Goal: Task Accomplishment & Management: Manage account settings

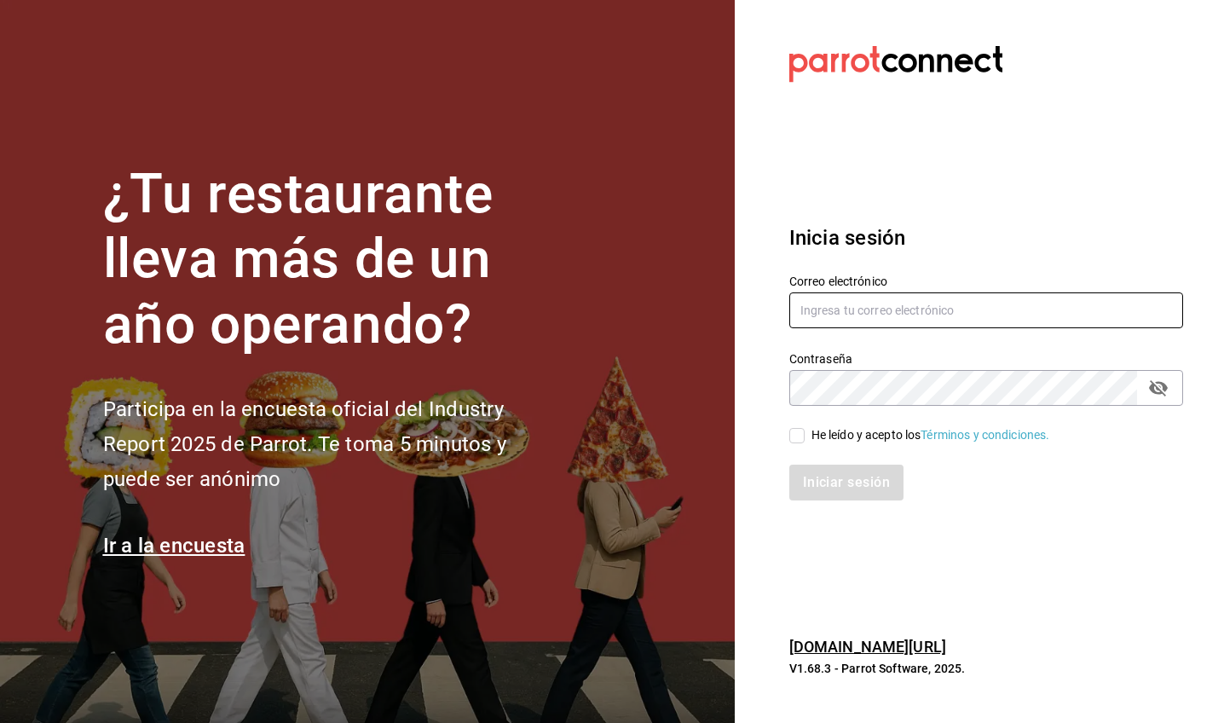
type input "[EMAIL_ADDRESS][DOMAIN_NAME]"
click at [798, 435] on input "He leído y acepto los Términos y condiciones." at bounding box center [796, 435] width 15 height 15
checkbox input "true"
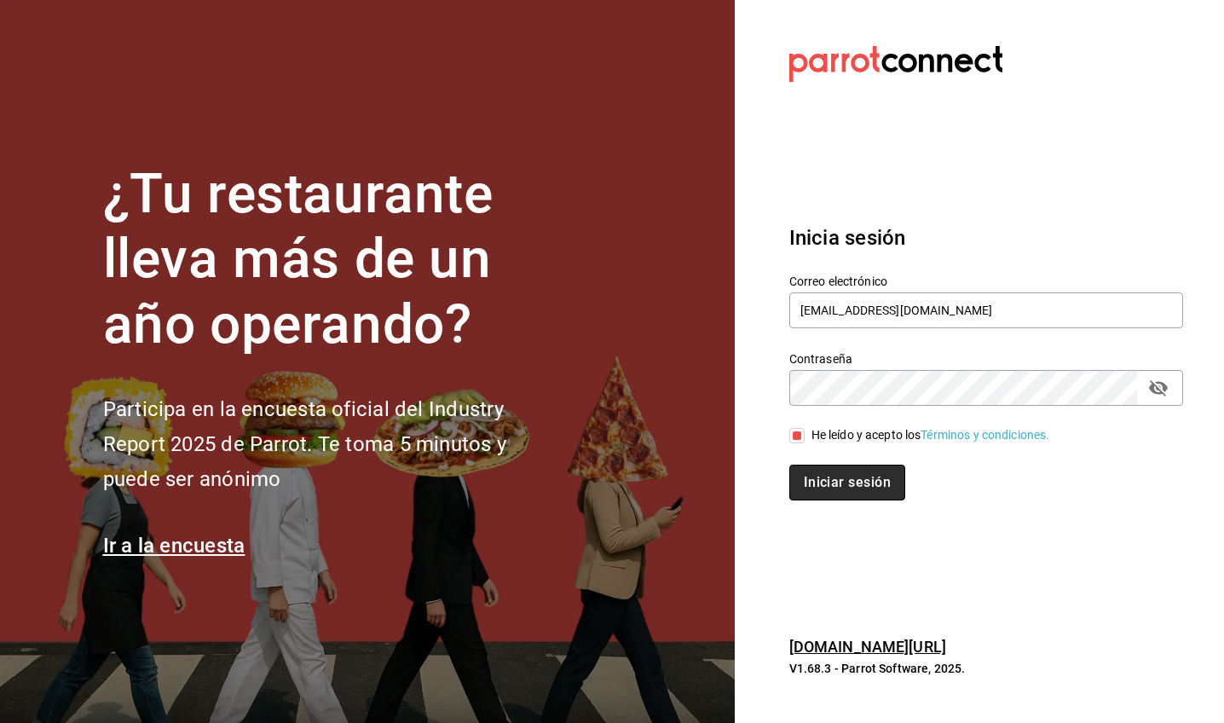
click at [846, 496] on button "Iniciar sesión" at bounding box center [847, 482] width 116 height 36
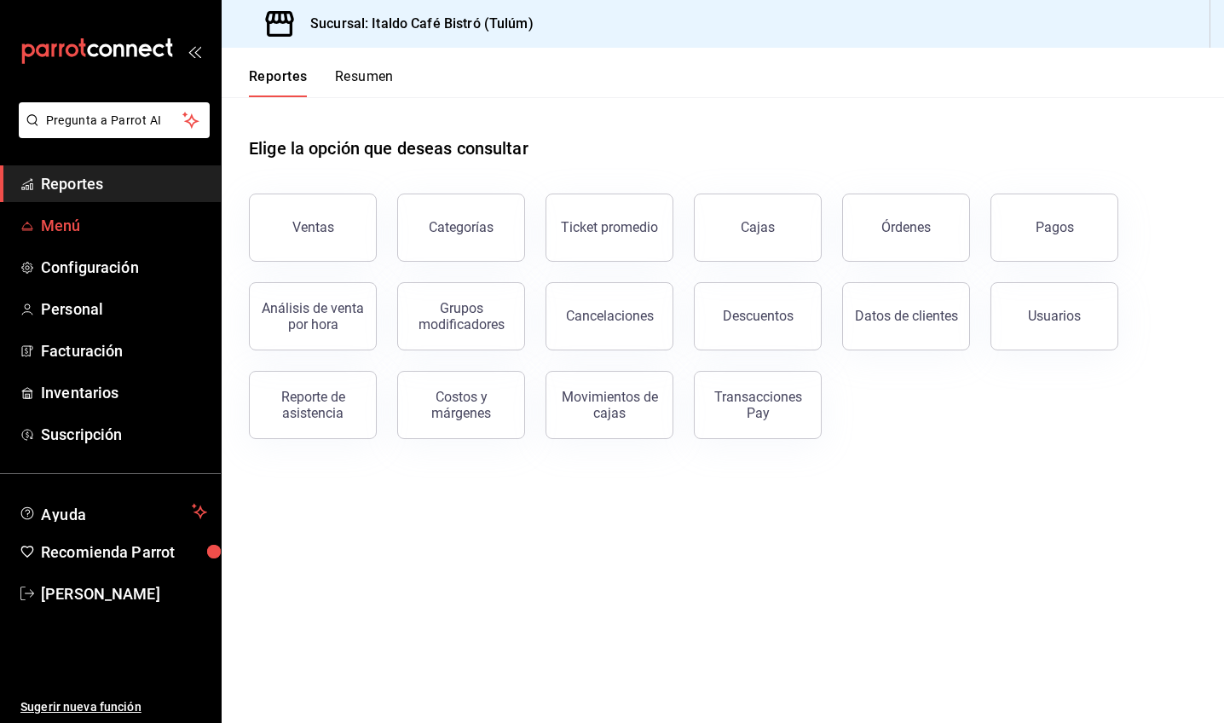
click at [73, 234] on span "Menú" at bounding box center [124, 225] width 166 height 23
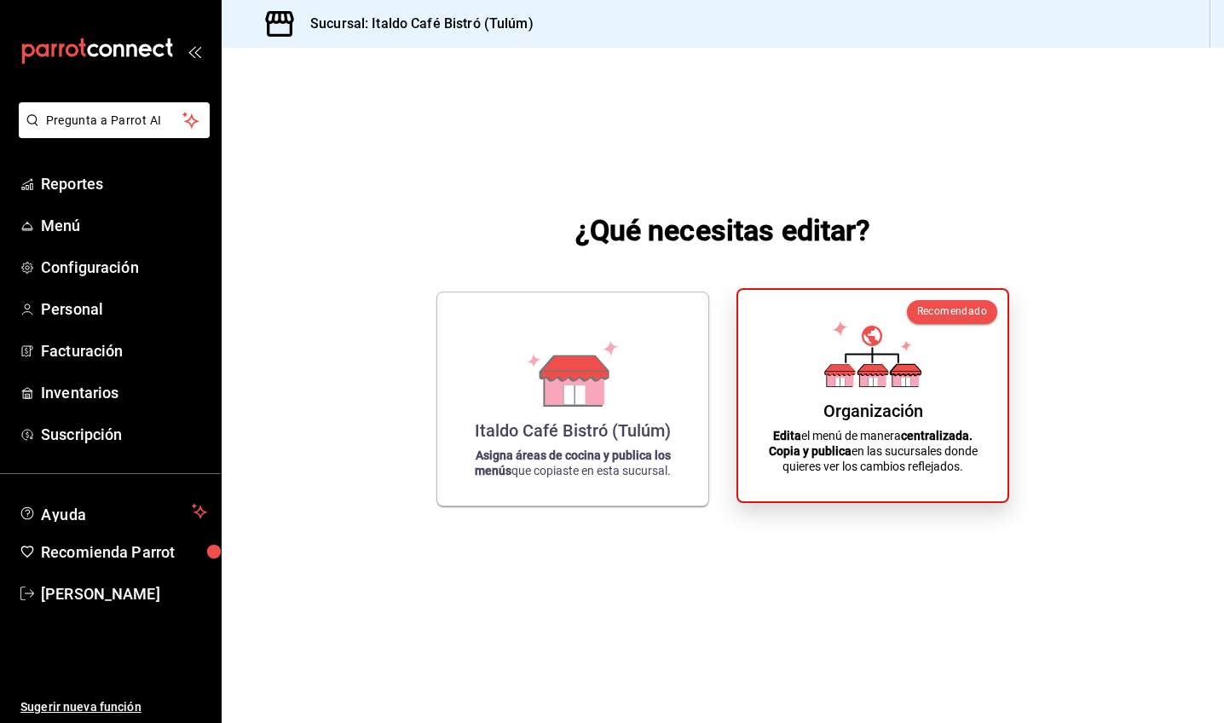
click at [907, 447] on p "Edita el menú de manera centralizada. Copia y publica en las sucursales donde q…" at bounding box center [872, 451] width 228 height 46
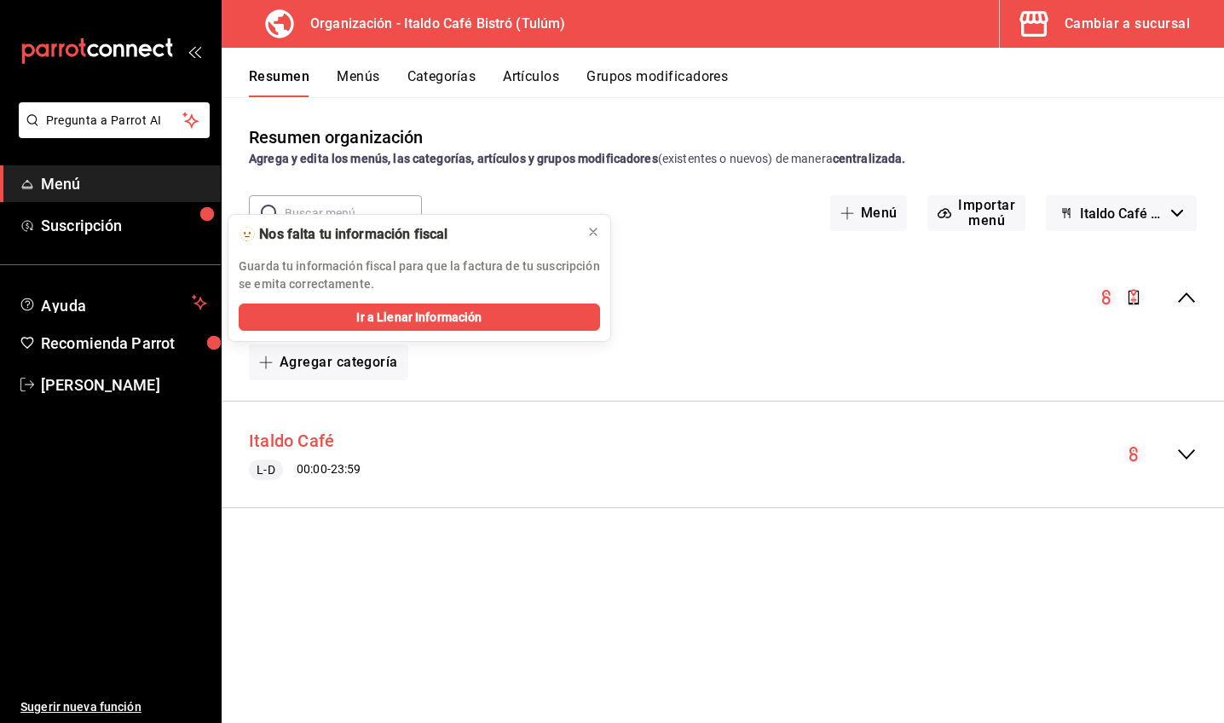
click at [305, 434] on button "Italdo Café" at bounding box center [291, 441] width 85 height 25
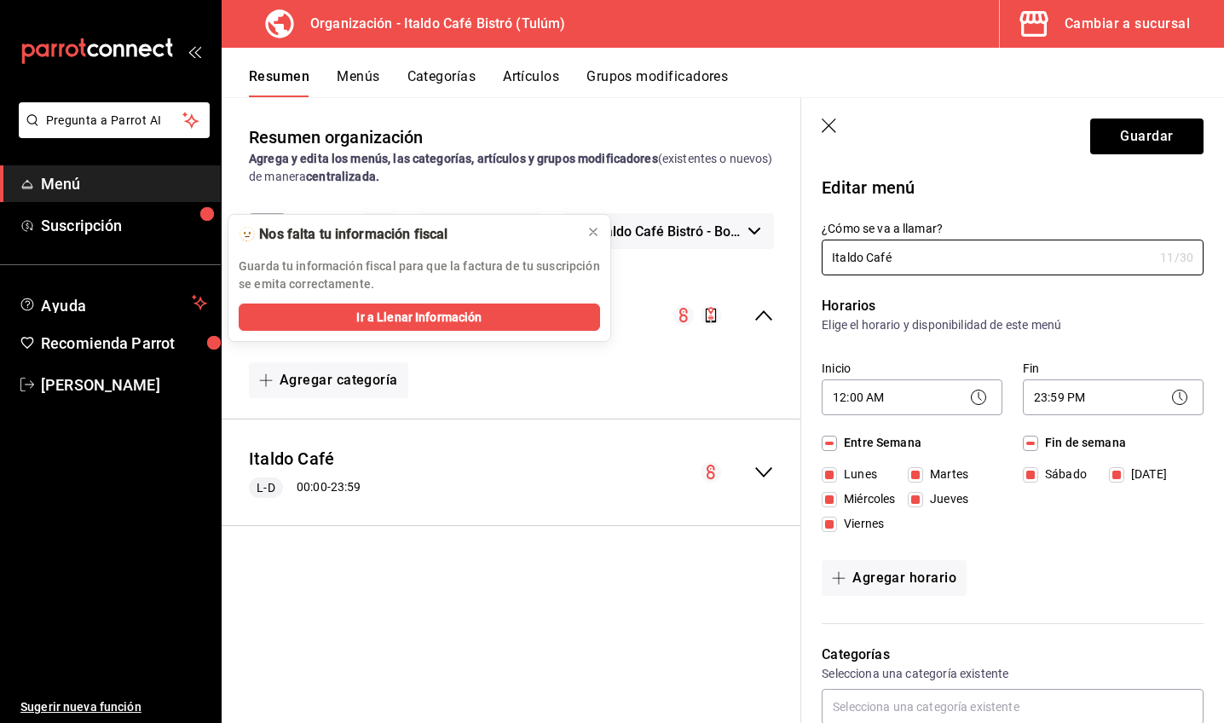
click at [761, 463] on icon "collapse-menu-row" at bounding box center [763, 472] width 20 height 20
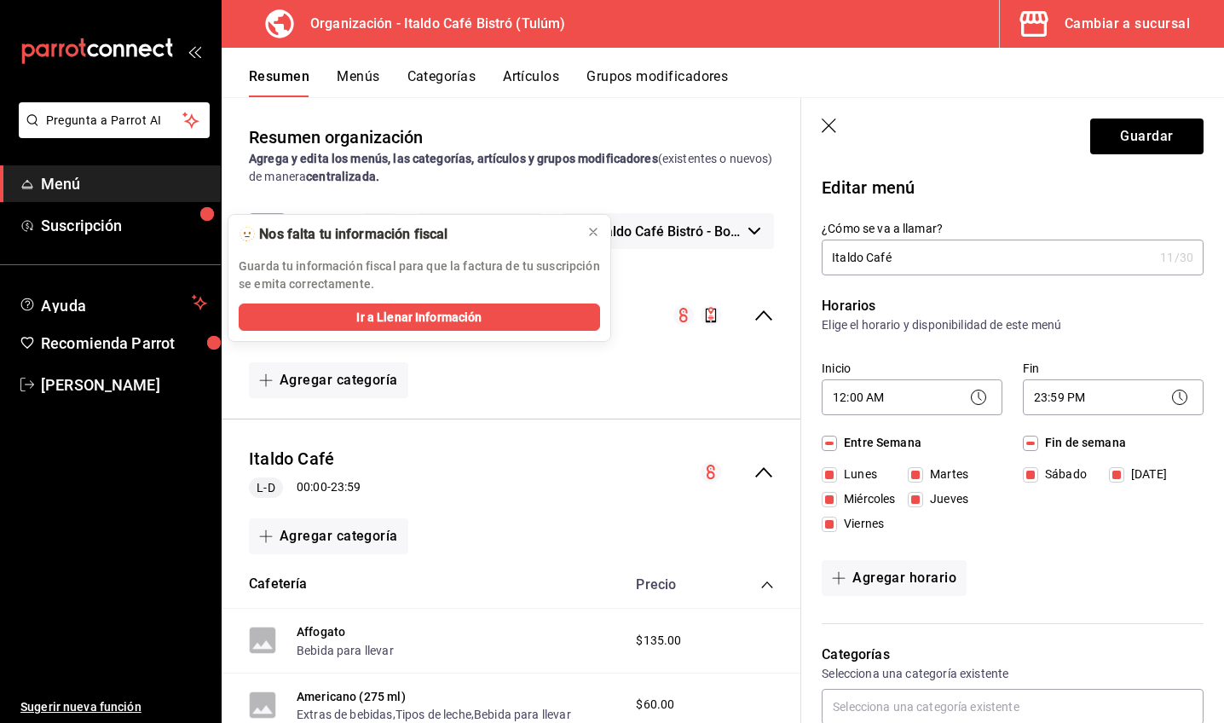
click at [764, 479] on icon "collapse-menu-row" at bounding box center [763, 472] width 20 height 20
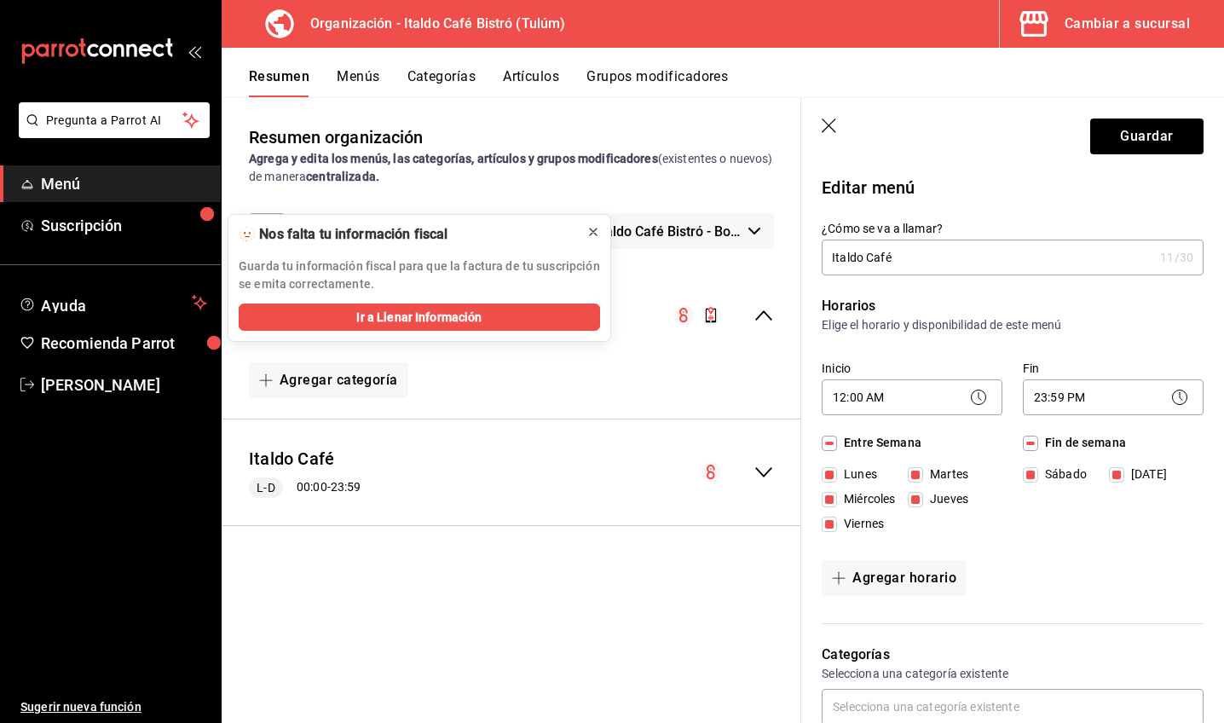
click at [598, 233] on icon at bounding box center [593, 232] width 14 height 14
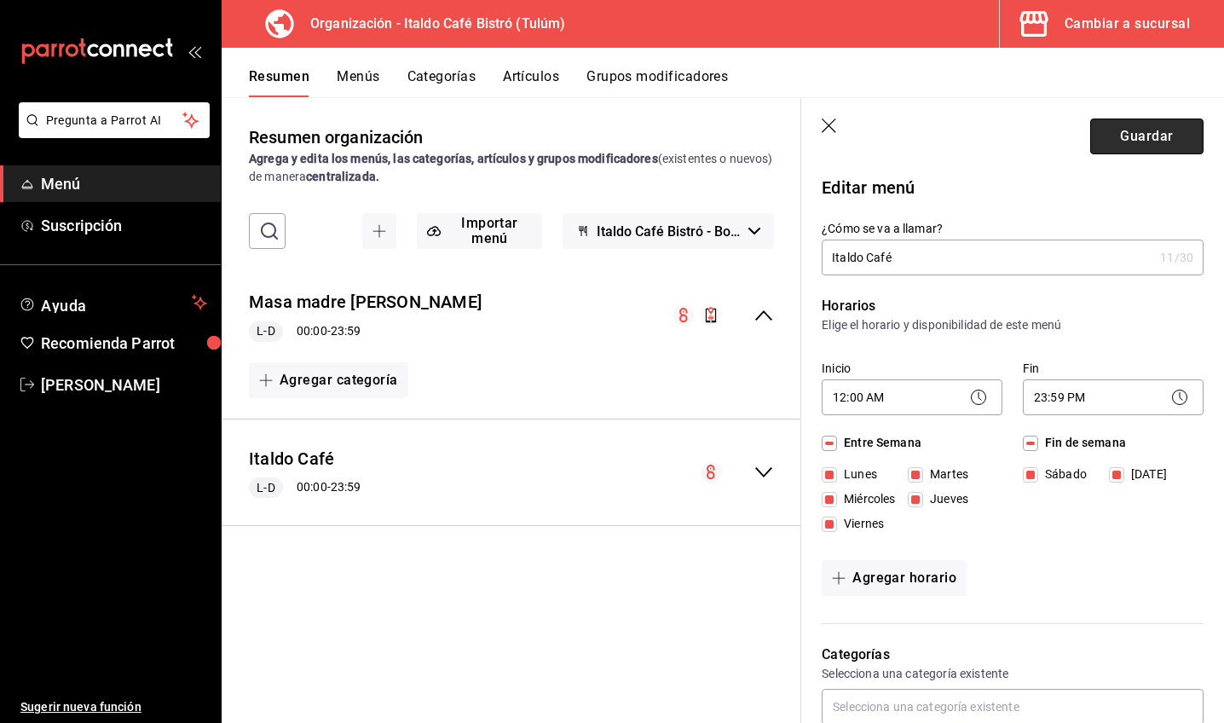
click at [1098, 140] on button "Guardar" at bounding box center [1146, 136] width 113 height 36
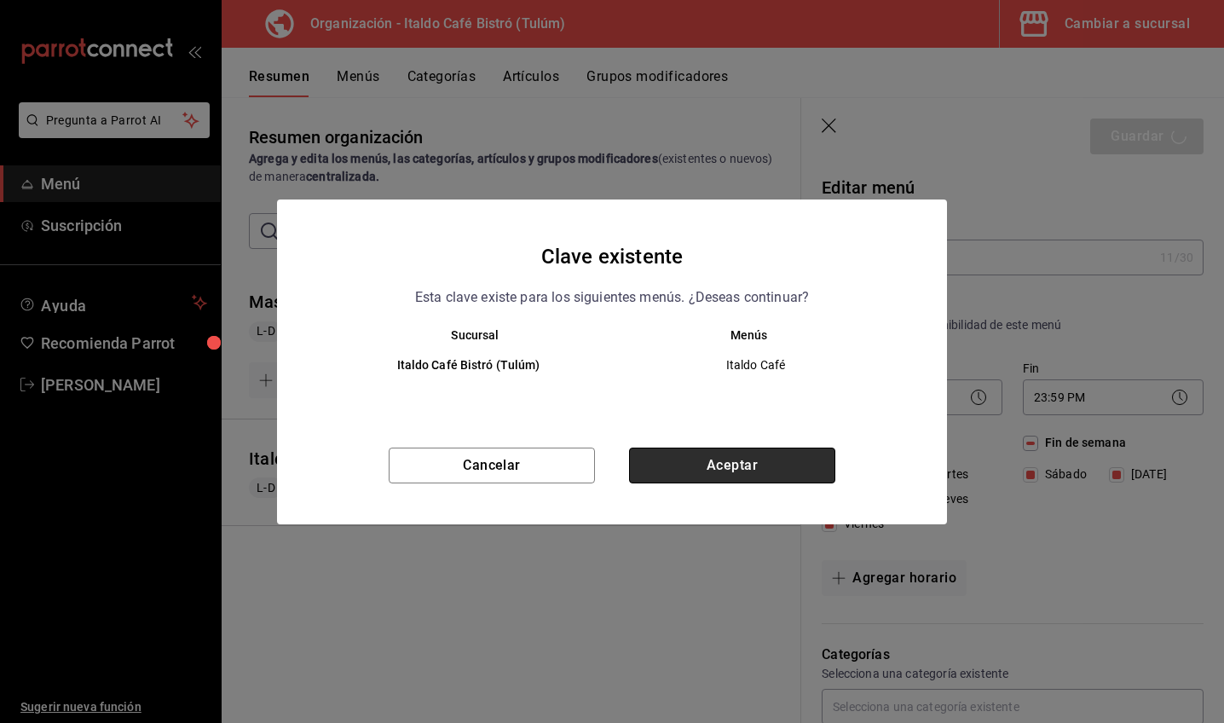
click at [687, 469] on button "Aceptar" at bounding box center [732, 465] width 206 height 36
click at [687, 469] on div "Cancelar Aceptar" at bounding box center [612, 485] width 670 height 77
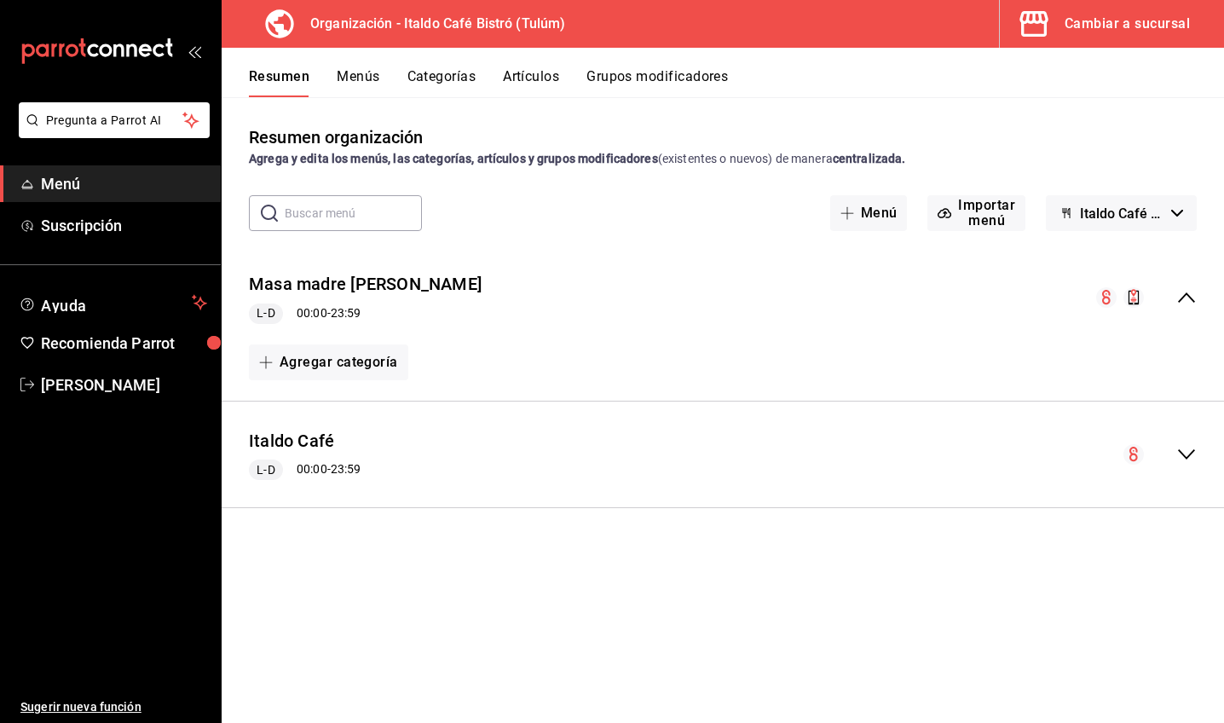
click at [520, 0] on div "Organización - Italdo Café Bistró (Tulúm)" at bounding box center [403, 24] width 337 height 48
click at [364, 78] on button "Menús" at bounding box center [358, 82] width 43 height 29
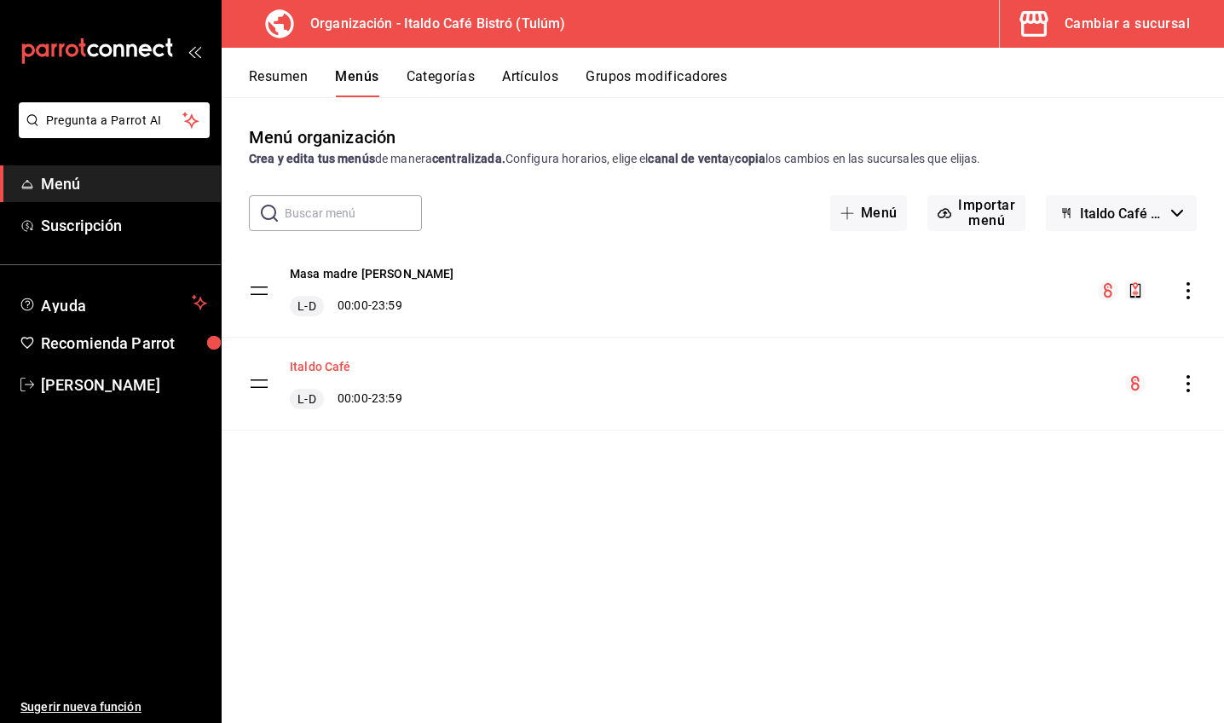
click at [334, 369] on button "Italdo Café" at bounding box center [320, 366] width 61 height 17
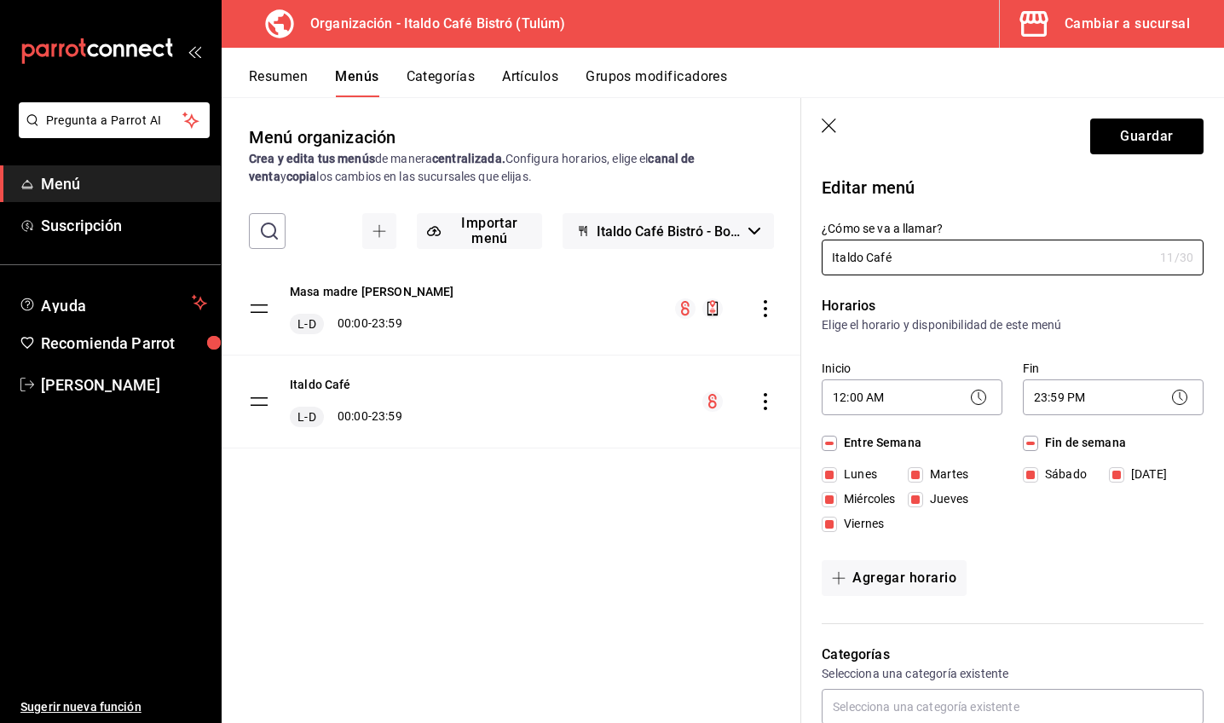
click at [664, 417] on div "Italdo Café L-D 00:00 - 23:59" at bounding box center [511, 401] width 579 height 92
click at [823, 125] on icon "button" at bounding box center [829, 126] width 17 height 17
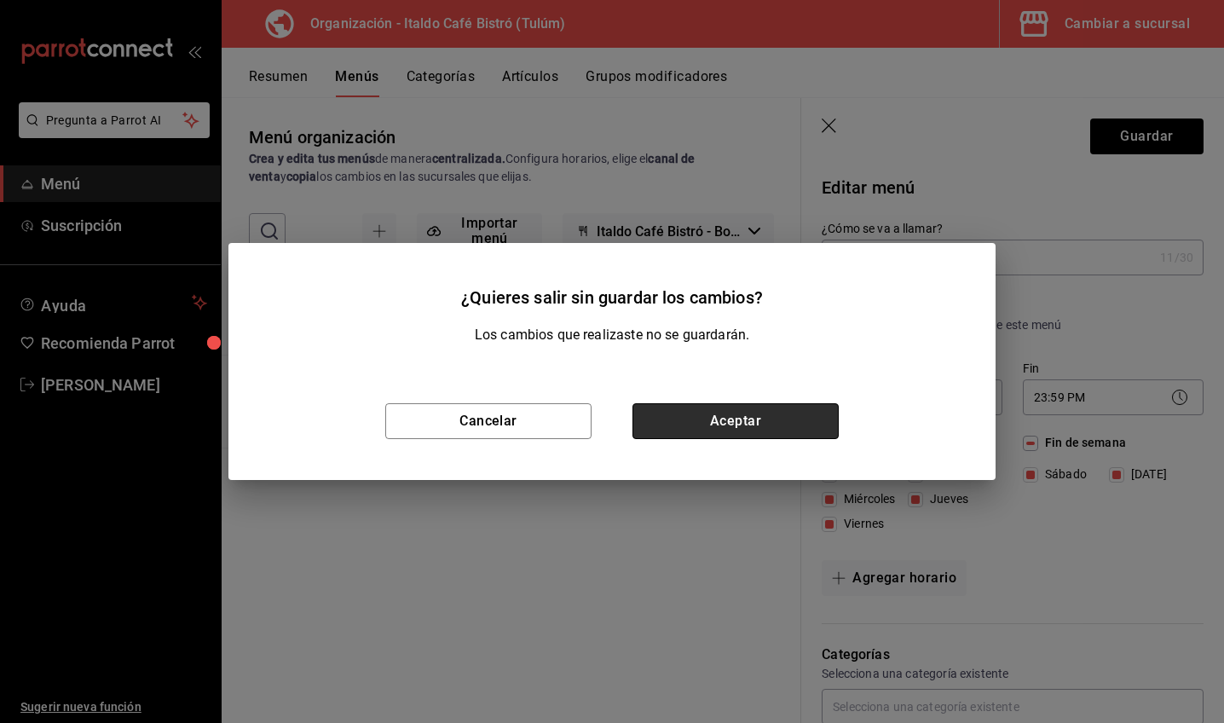
click at [789, 412] on button "Aceptar" at bounding box center [735, 421] width 206 height 36
checkbox input "false"
type input "1755895442140"
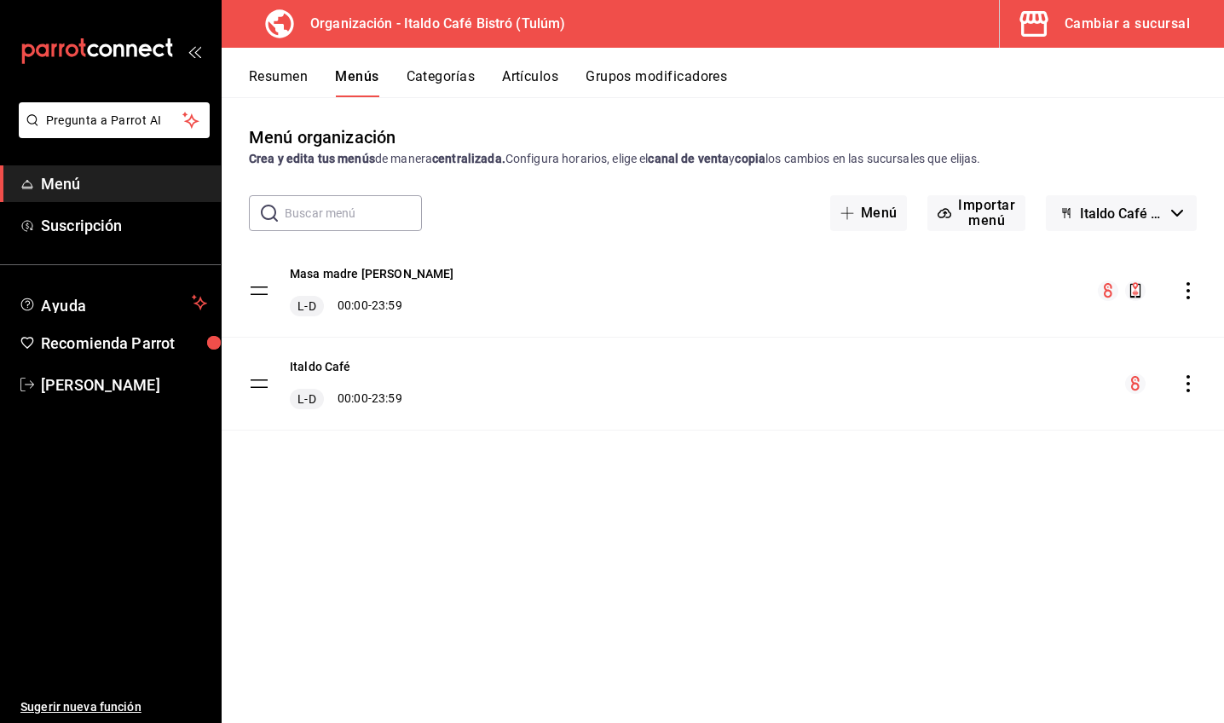
click at [1207, 382] on div "Italdo Café L-D 00:00 - 23:59" at bounding box center [723, 383] width 1002 height 92
click at [1196, 382] on div "Italdo Café L-D 00:00 - 23:59" at bounding box center [723, 383] width 1002 height 92
click at [1186, 382] on icon "actions" at bounding box center [1187, 383] width 17 height 17
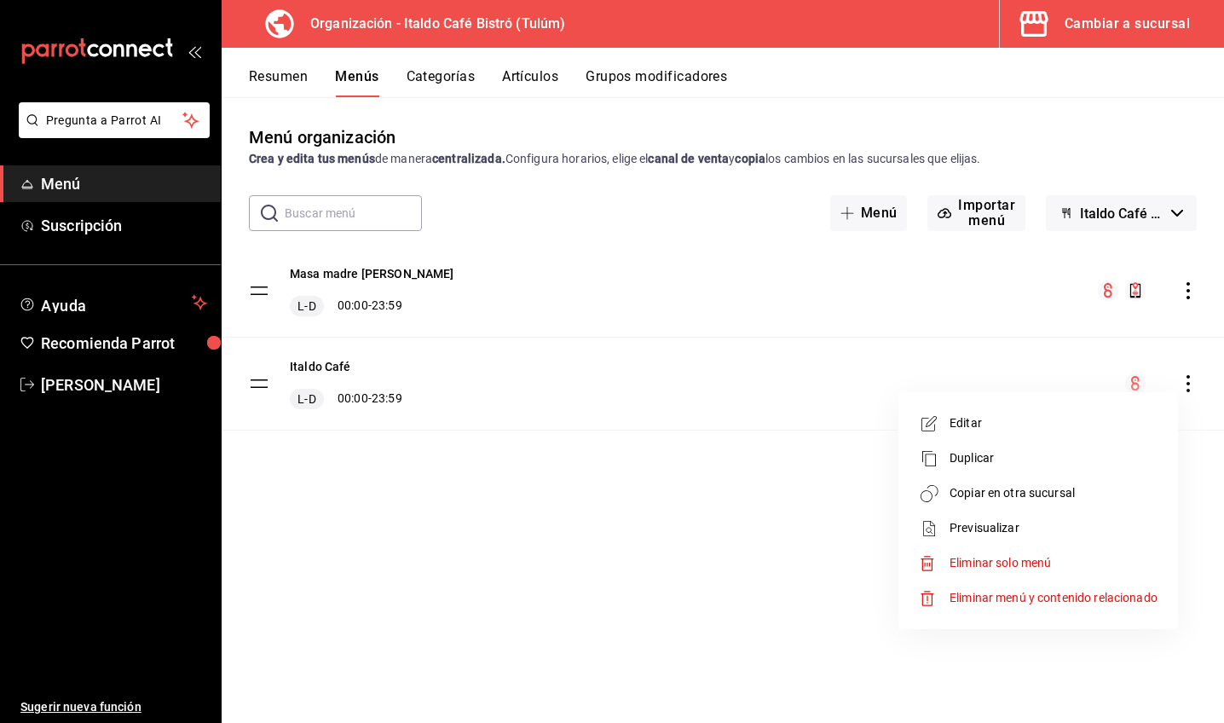
click at [698, 556] on div at bounding box center [612, 361] width 1224 height 723
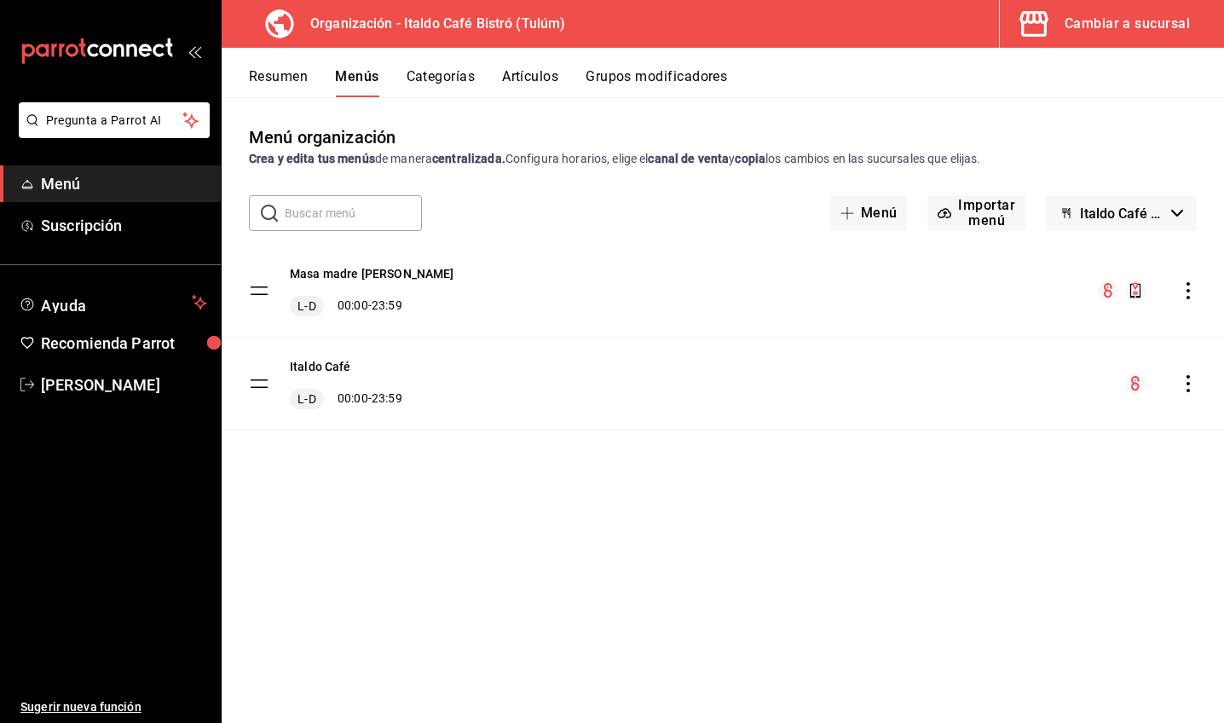
click at [262, 391] on tbody "Masa madre Italdo L-D 00:00 - 23:59 Italdo Café L-D 00:00 - 23:59" at bounding box center [723, 338] width 1002 height 186
click at [261, 384] on tbody "Masa madre Italdo L-D 00:00 - 23:59 Italdo Café L-D 00:00 - 23:59" at bounding box center [723, 338] width 1002 height 186
click at [432, 393] on div "Italdo Café L-D 00:00 - 23:59" at bounding box center [723, 383] width 1002 height 92
click at [91, 185] on span "Menú" at bounding box center [124, 183] width 166 height 23
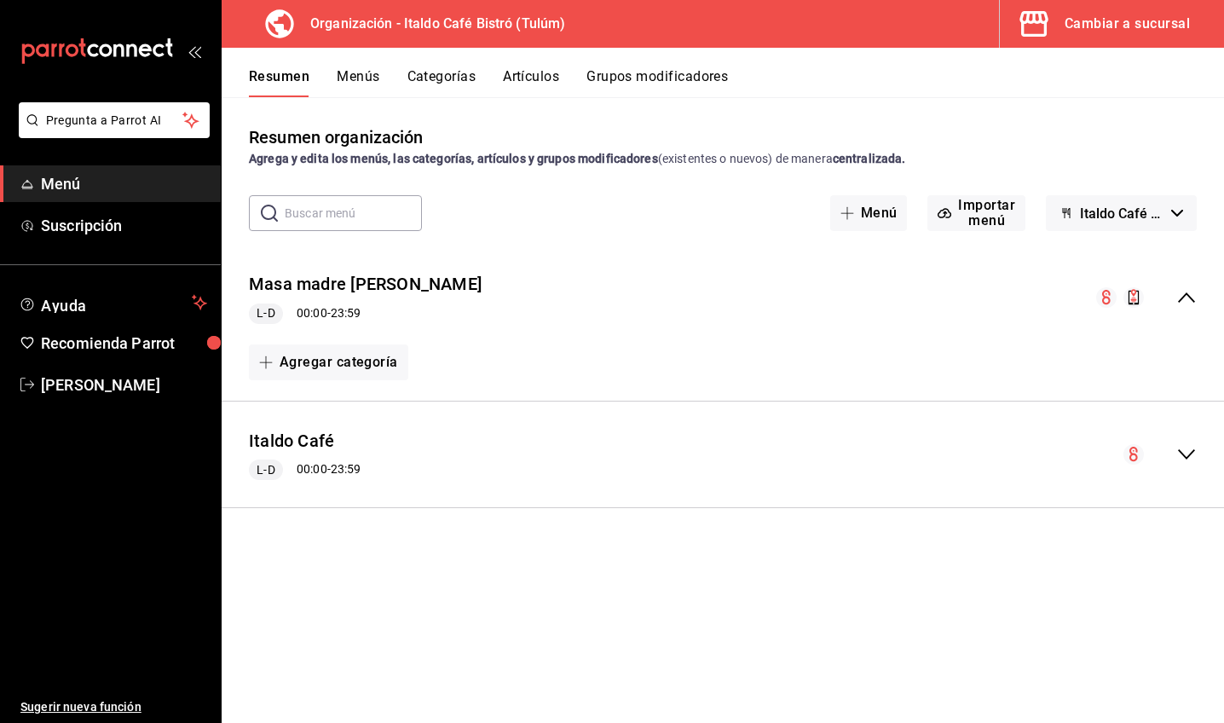
click at [1122, 452] on div "Italdo Café L-D 00:00 - 23:59" at bounding box center [723, 454] width 1002 height 79
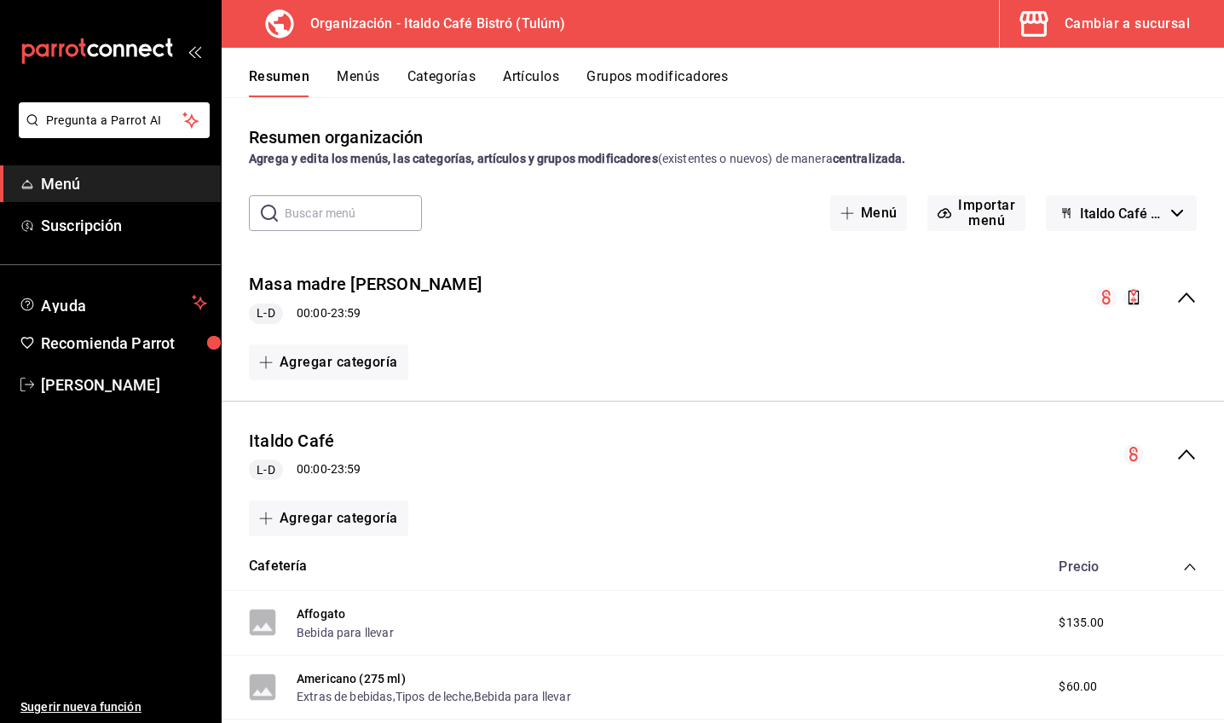
click at [1134, 452] on icon "collapse-menu-row" at bounding box center [1133, 453] width 9 height 14
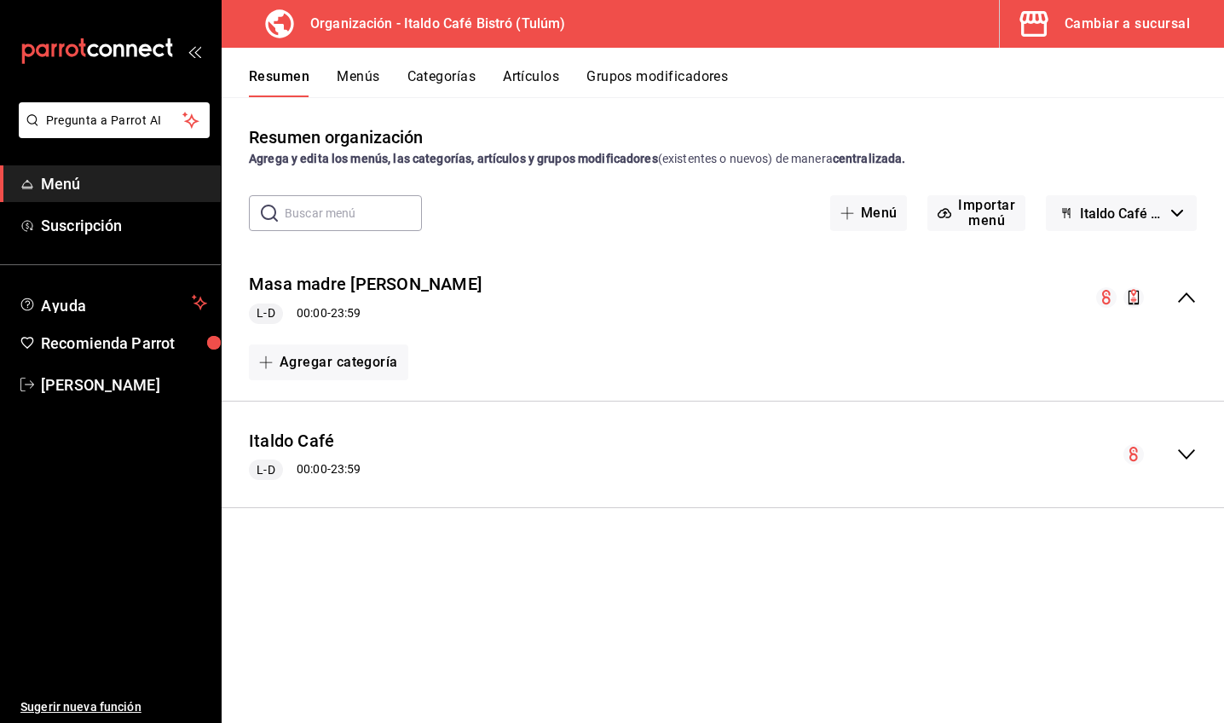
click at [1134, 452] on icon "collapse-menu-row" at bounding box center [1133, 453] width 9 height 14
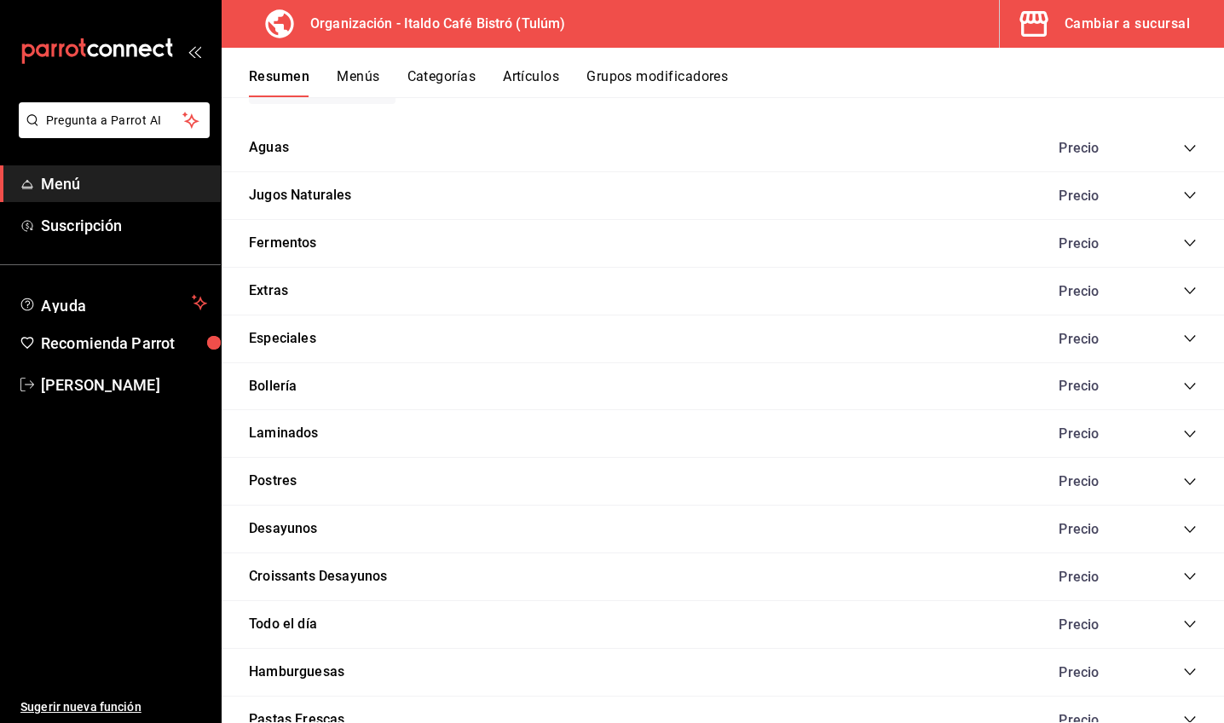
click at [642, 606] on div "Todo el día Precio" at bounding box center [723, 625] width 1002 height 48
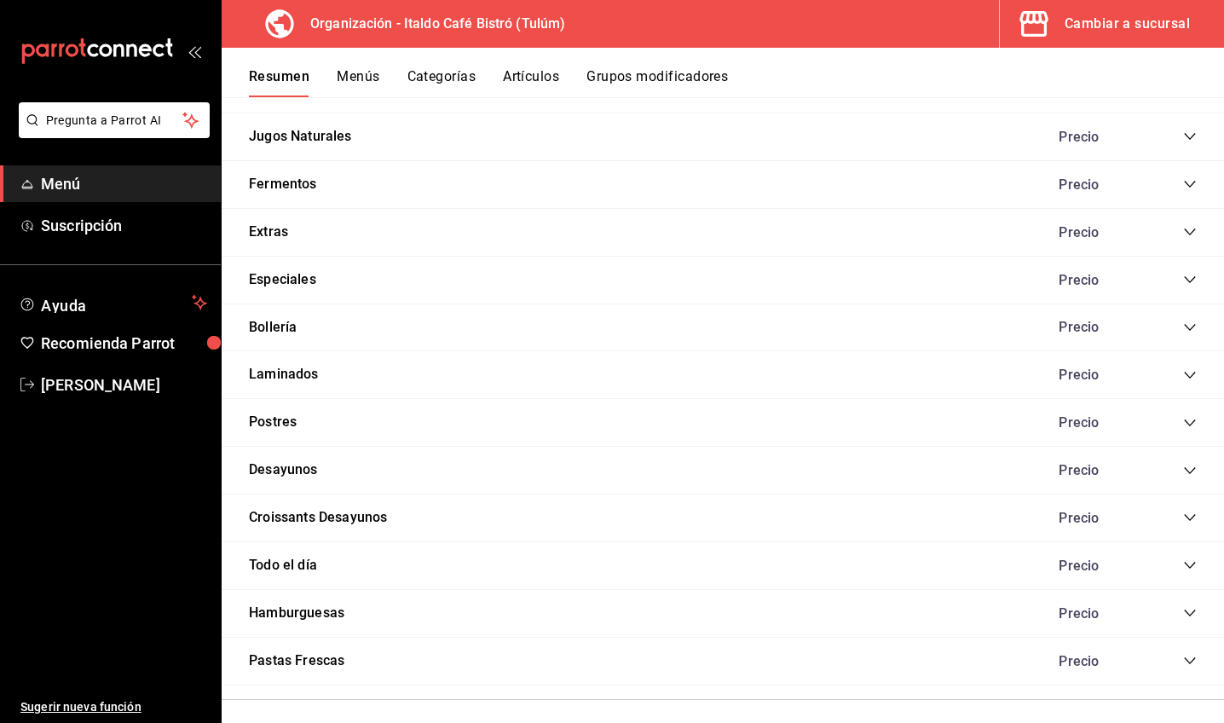
scroll to position [3026, 0]
click at [302, 556] on button "Todo el día" at bounding box center [283, 566] width 68 height 20
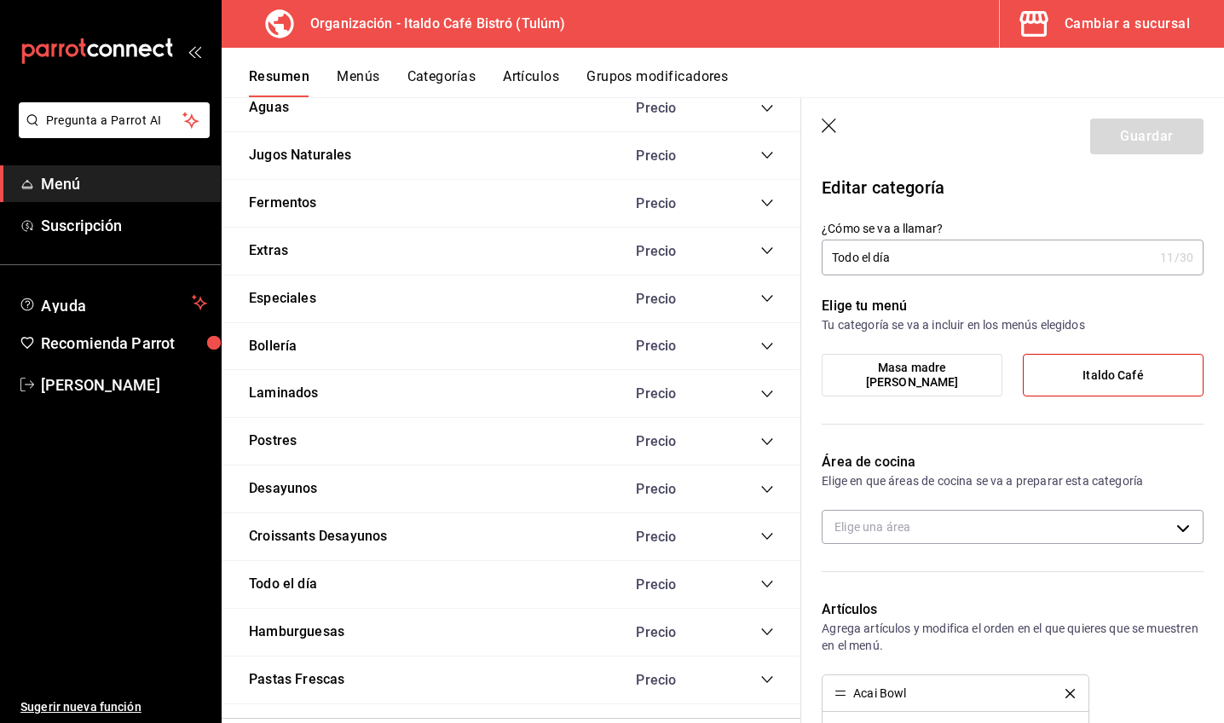
click at [763, 577] on icon "collapse-category-row" at bounding box center [767, 584] width 14 height 14
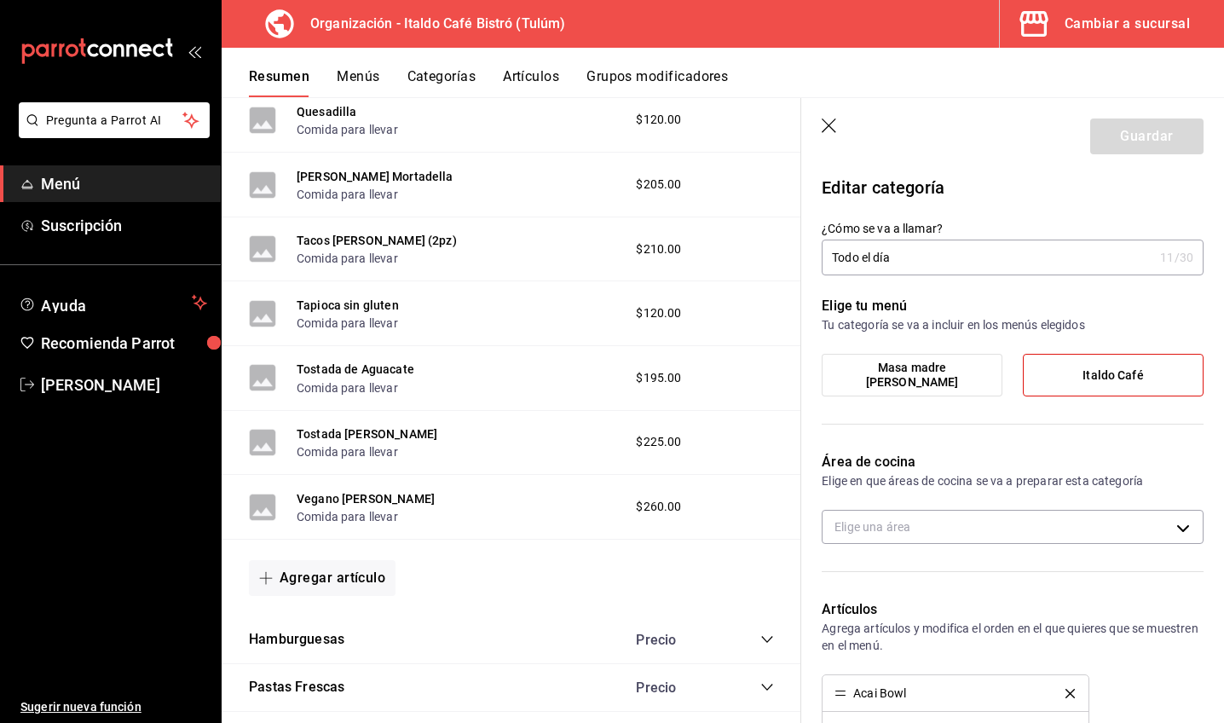
scroll to position [4194, 0]
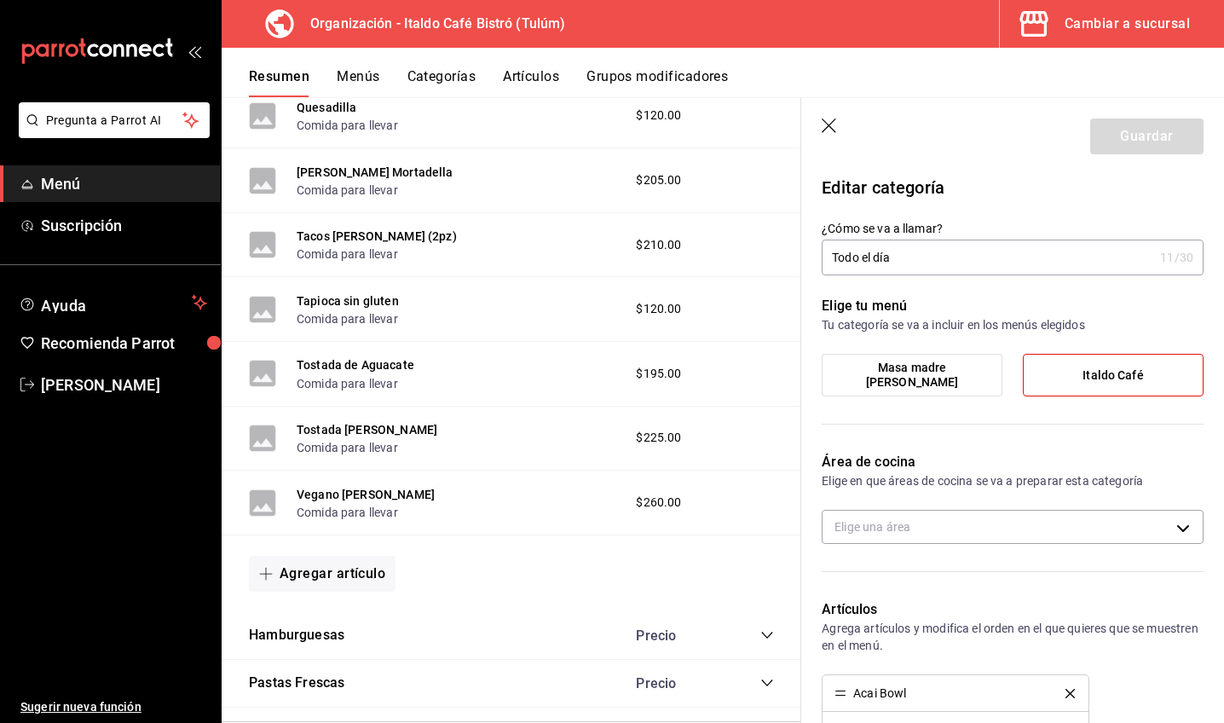
click at [657, 236] on span "$210.00" at bounding box center [658, 245] width 45 height 18
click at [361, 228] on button "Tacos de Porchetta (2pz)" at bounding box center [377, 236] width 160 height 17
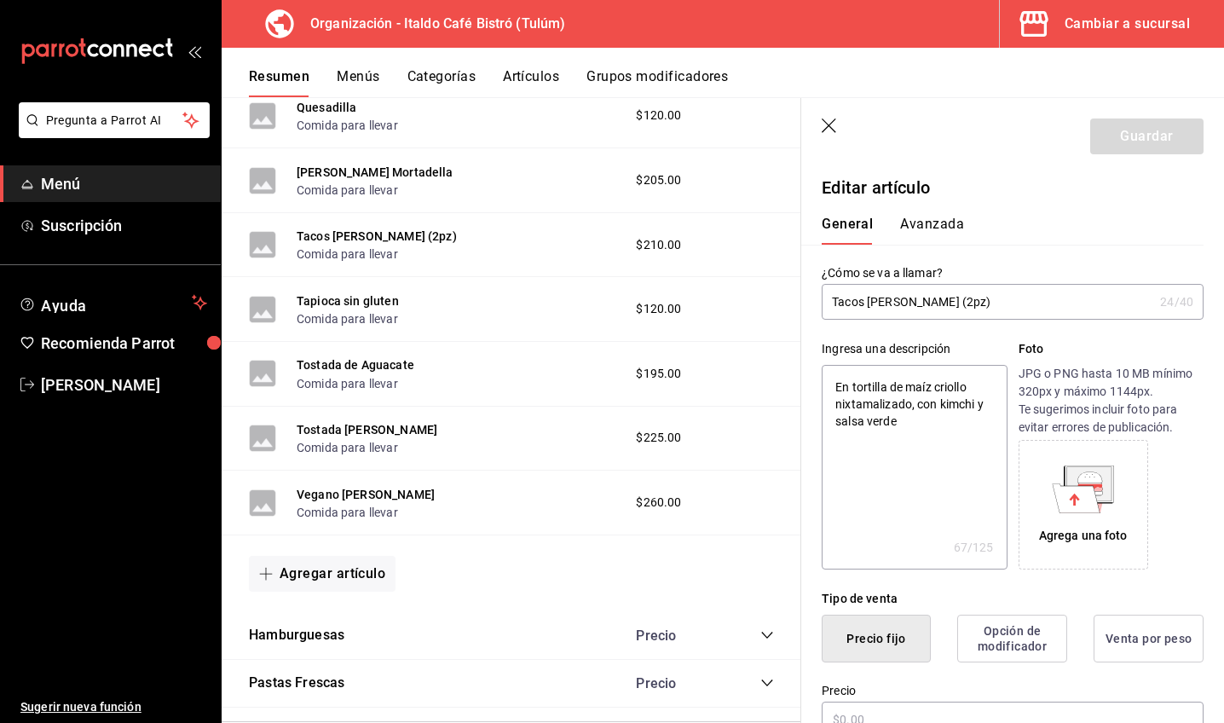
type textarea "x"
type input "$210.00"
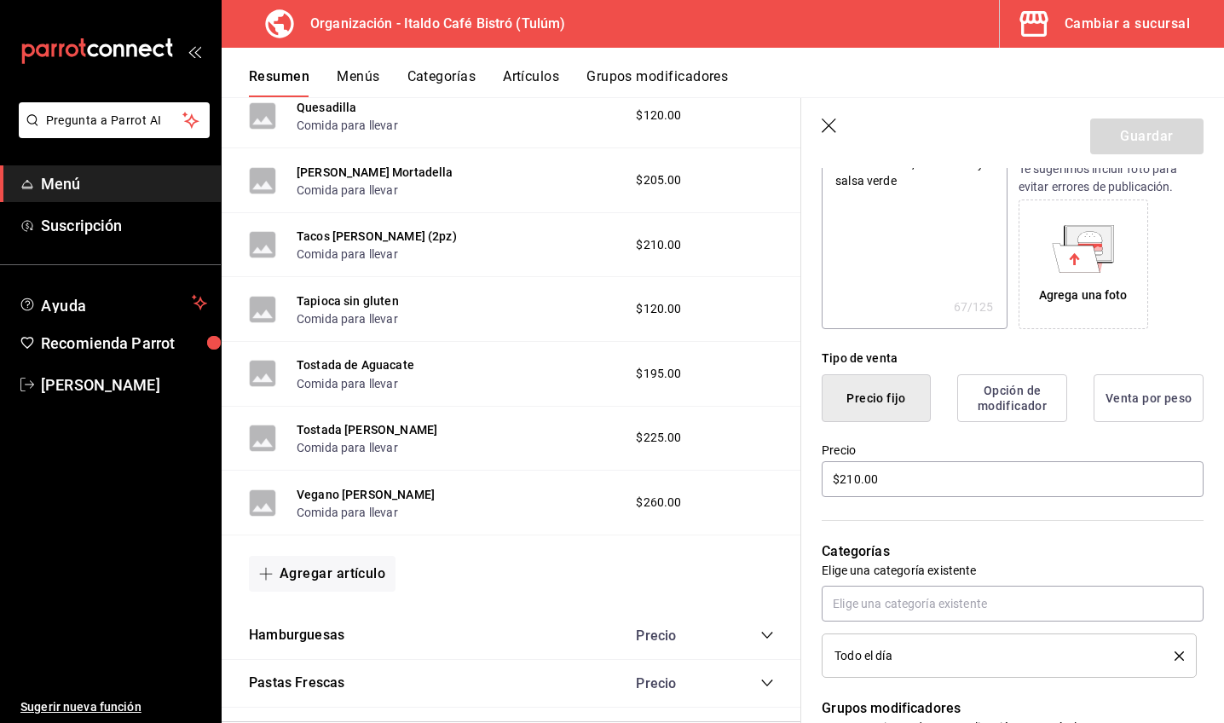
scroll to position [315, 0]
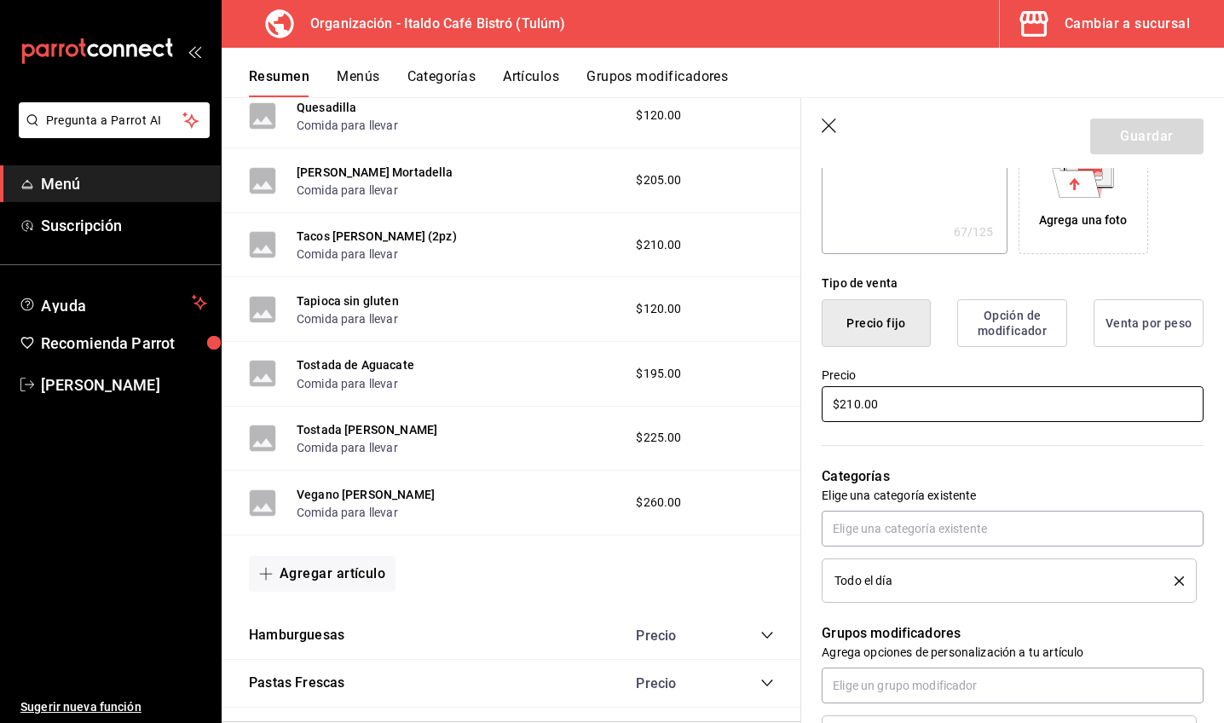
click at [925, 410] on input "$210.00" at bounding box center [1012, 404] width 382 height 36
type textarea "x"
type input "$1.00"
type textarea "x"
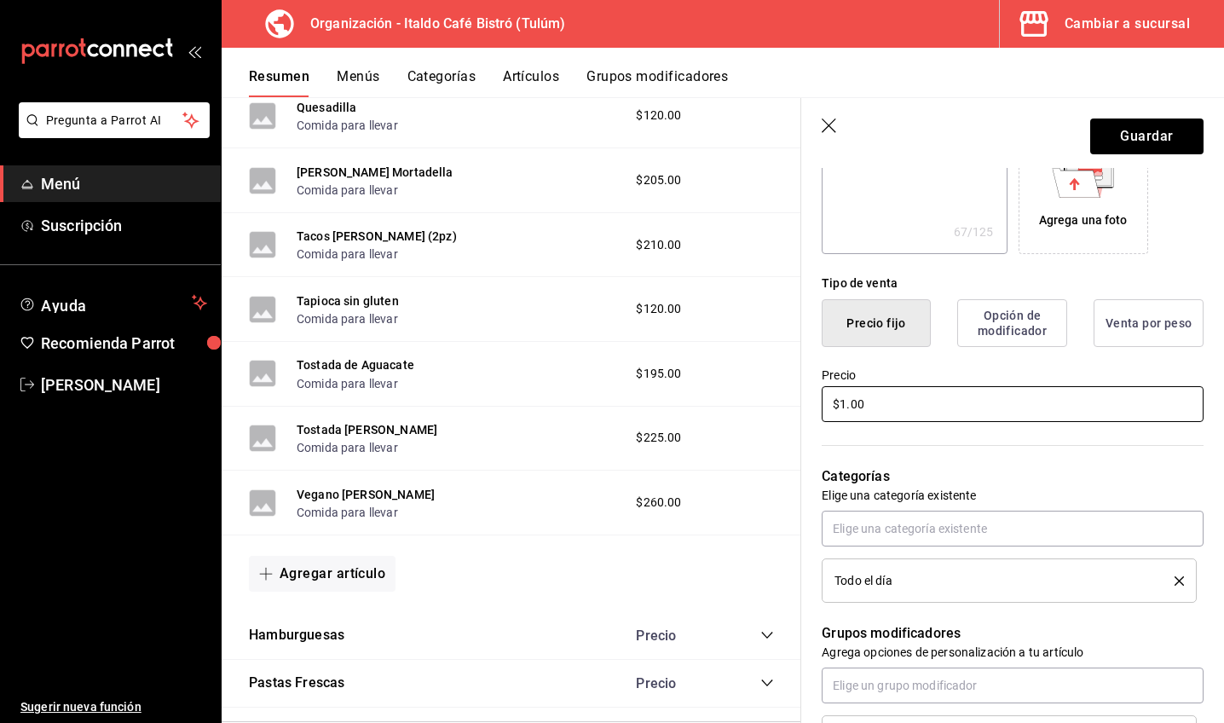
type input "$14.00"
type textarea "x"
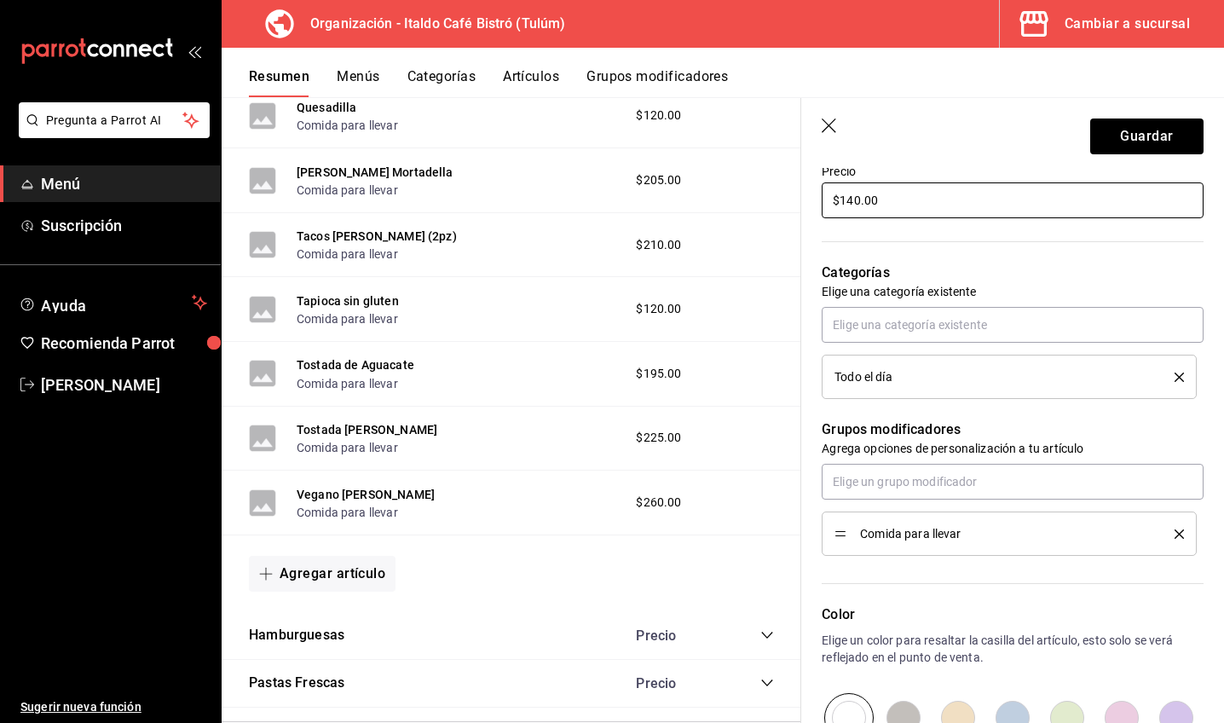
scroll to position [521, 0]
type input "$140.00"
click at [1143, 135] on button "Guardar" at bounding box center [1146, 136] width 113 height 36
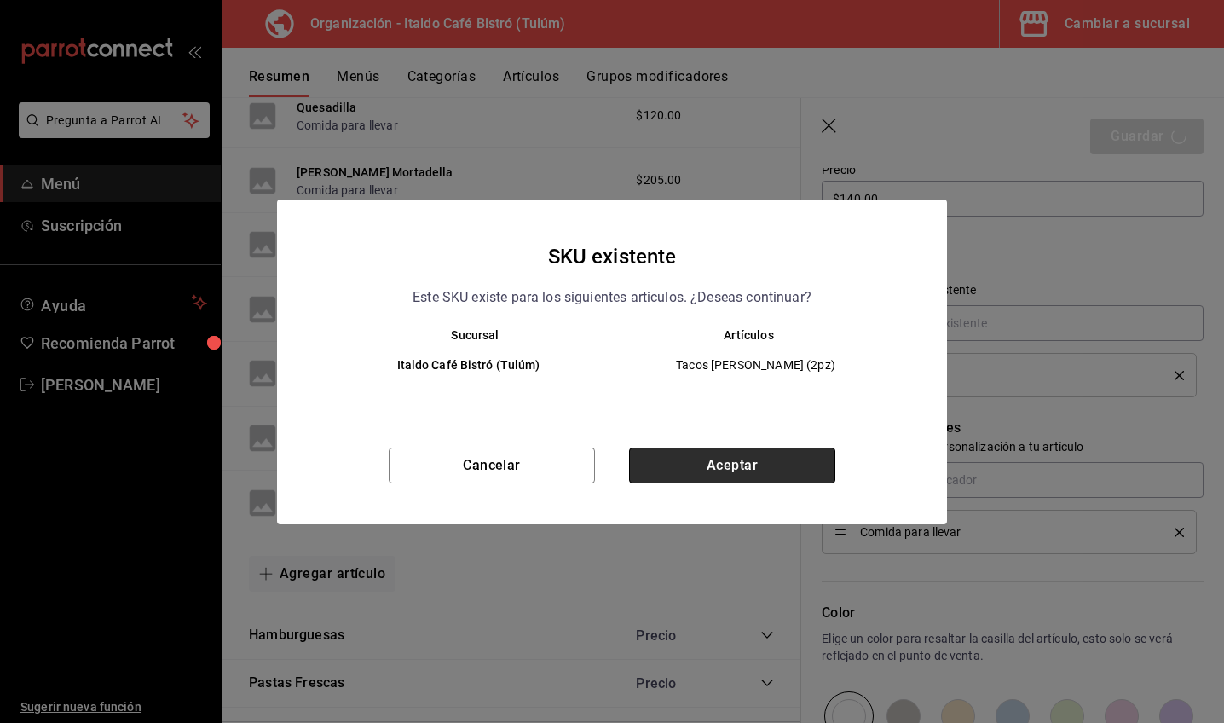
click at [764, 464] on button "Aceptar" at bounding box center [732, 465] width 206 height 36
type textarea "x"
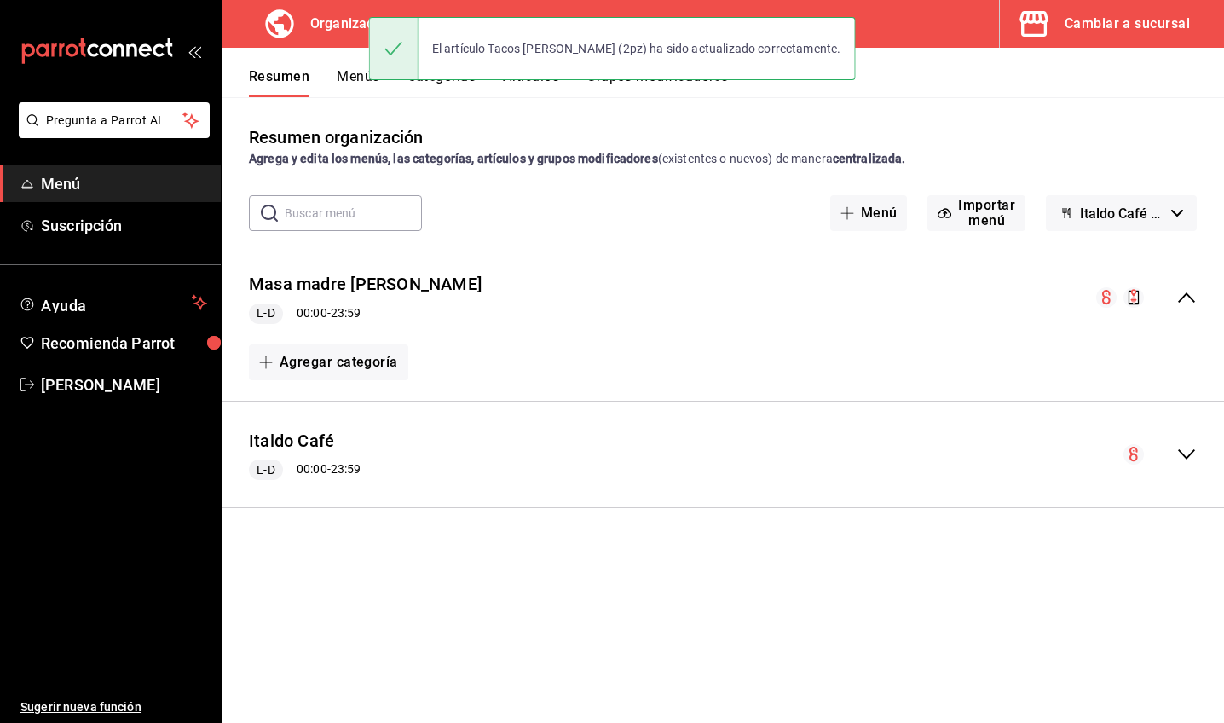
click at [1188, 446] on icon "collapse-menu-row" at bounding box center [1186, 454] width 20 height 20
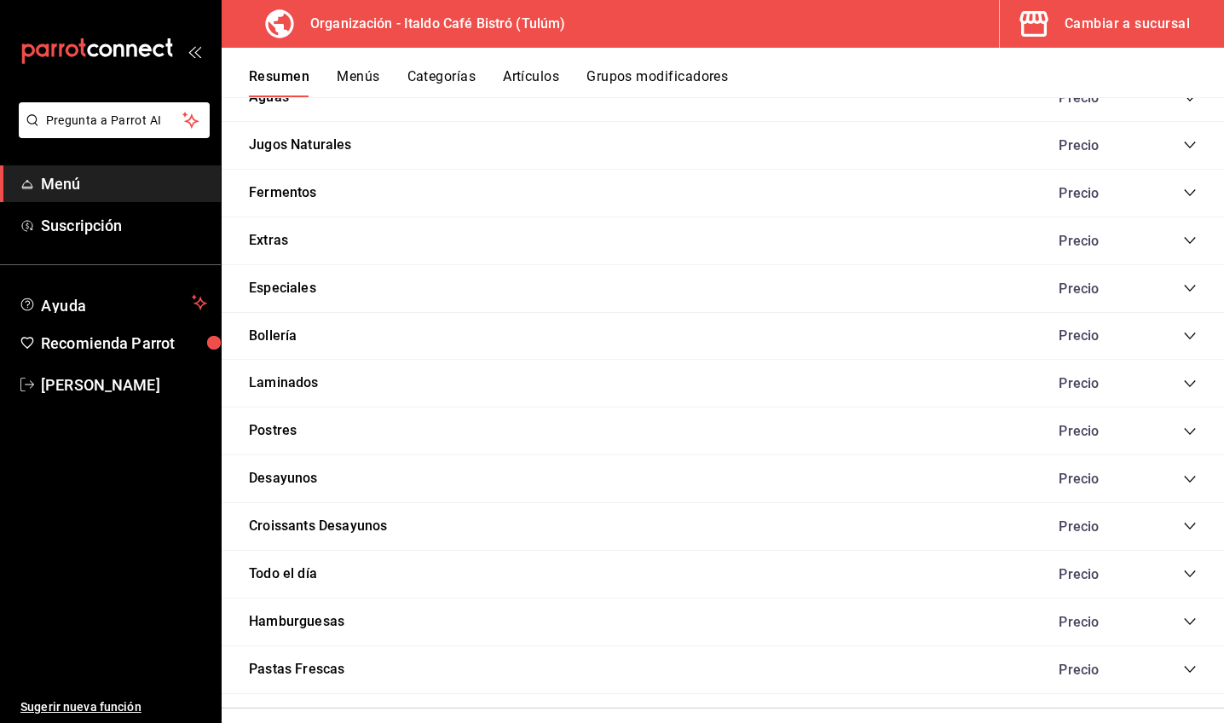
scroll to position [3025, 0]
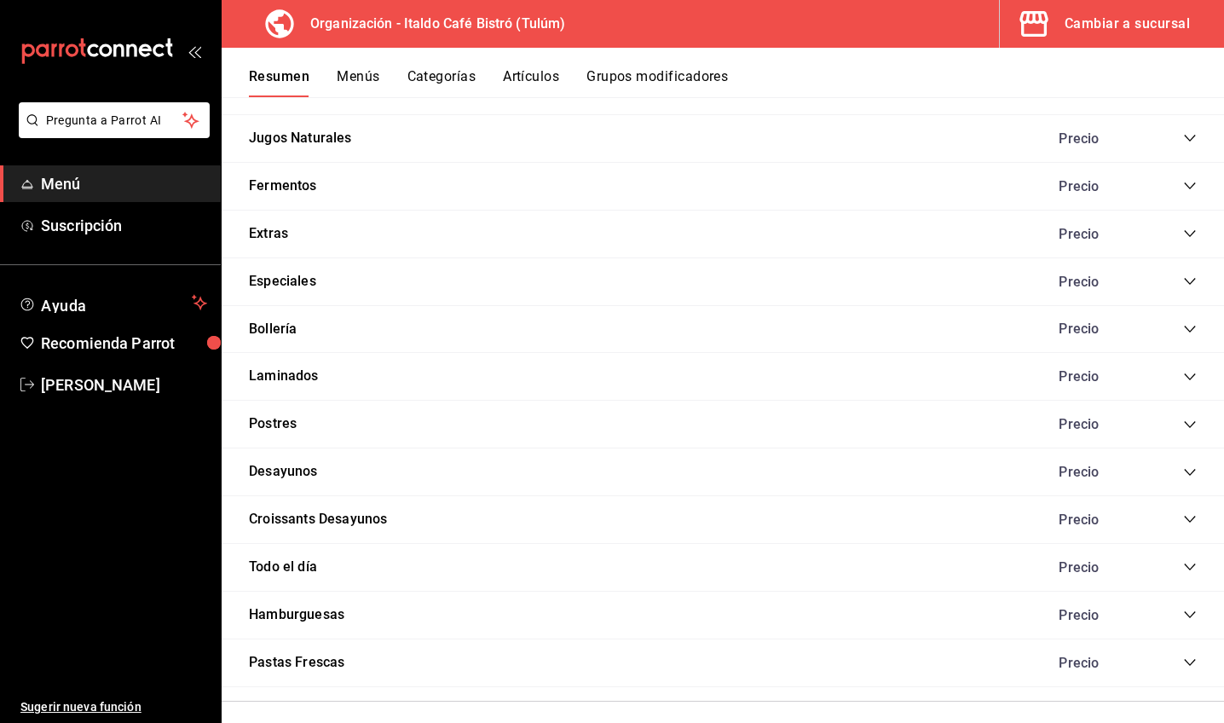
click at [575, 562] on div "Todo el día Precio" at bounding box center [723, 568] width 1002 height 48
click at [1174, 547] on div "Todo el día Precio" at bounding box center [723, 568] width 1002 height 48
click at [1190, 563] on icon "collapse-category-row" at bounding box center [1189, 566] width 11 height 7
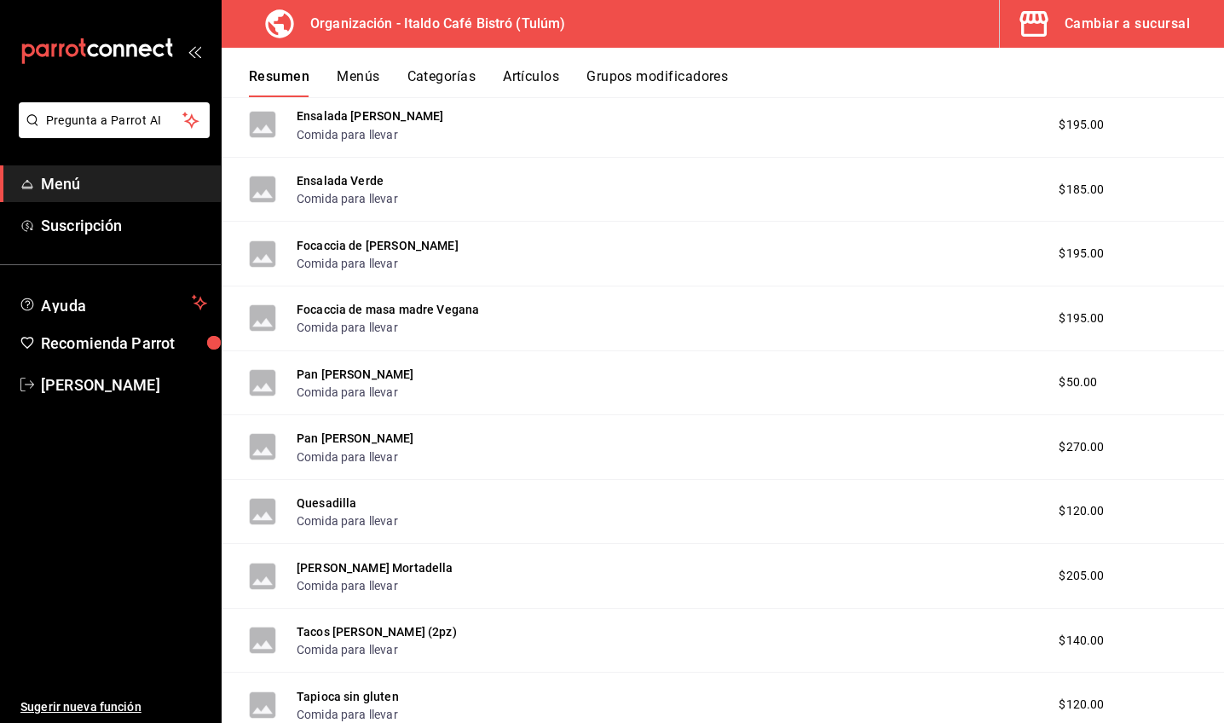
scroll to position [3784, 0]
